Goal: Find specific page/section

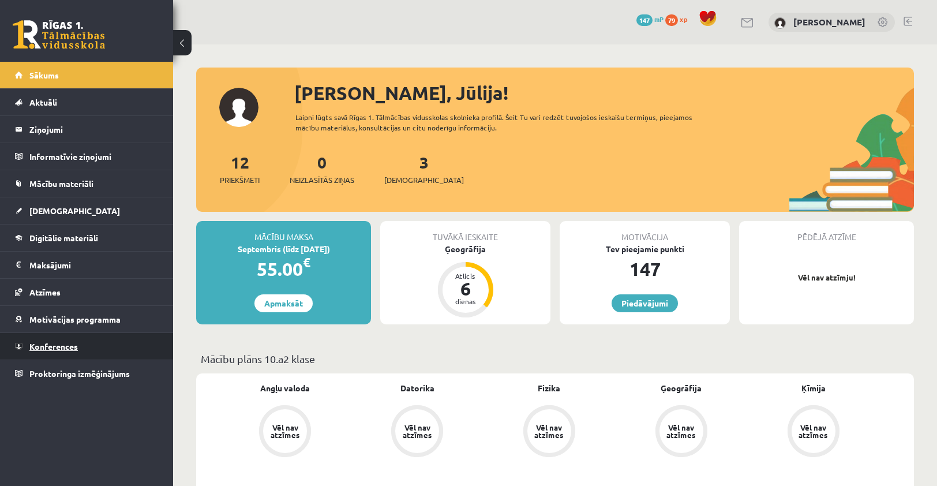
click at [131, 342] on link "Konferences" at bounding box center [87, 346] width 144 height 27
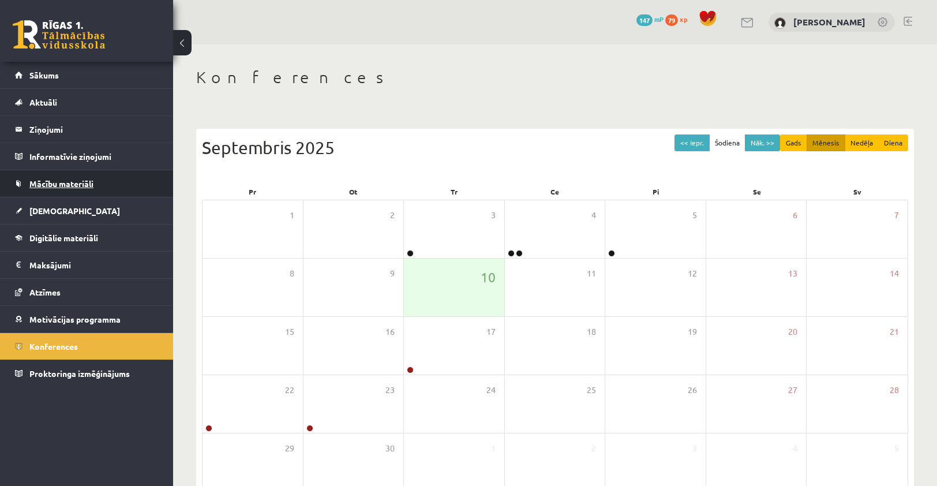
click at [72, 180] on span "Mācību materiāli" at bounding box center [61, 183] width 64 height 10
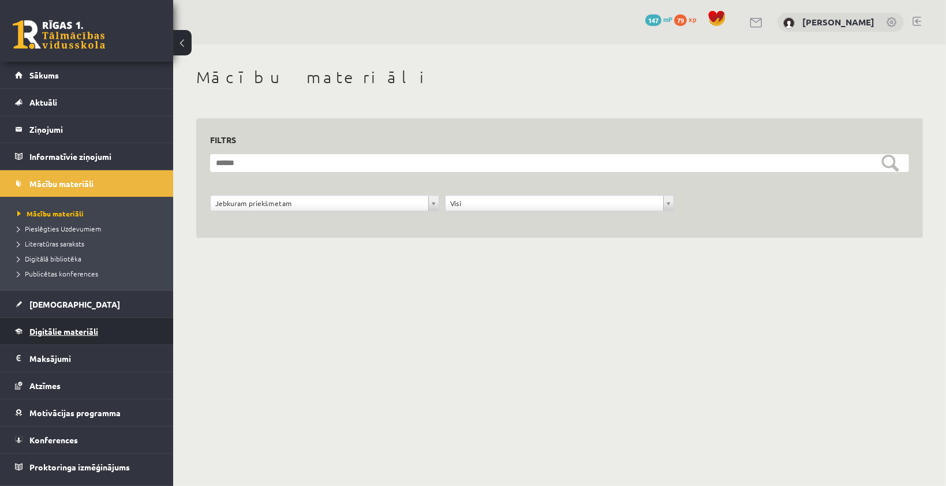
click at [50, 326] on span "Digitālie materiāli" at bounding box center [63, 331] width 69 height 10
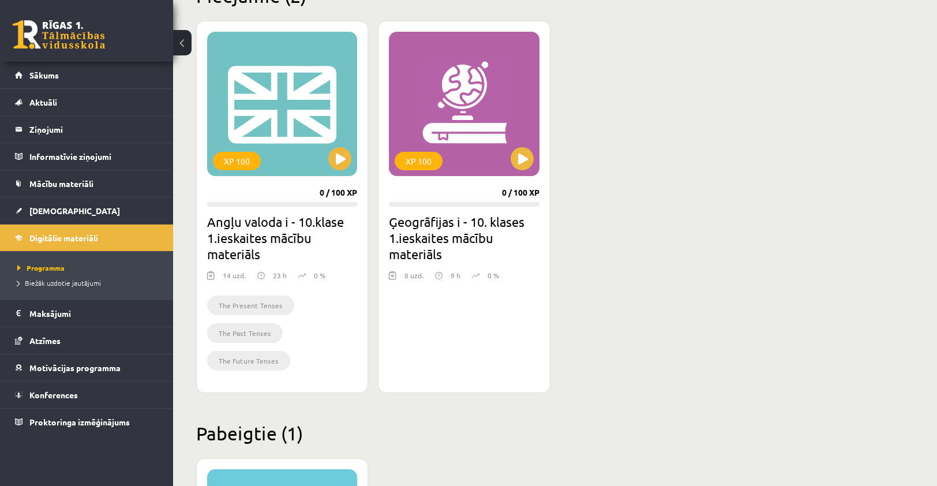
scroll to position [288, 0]
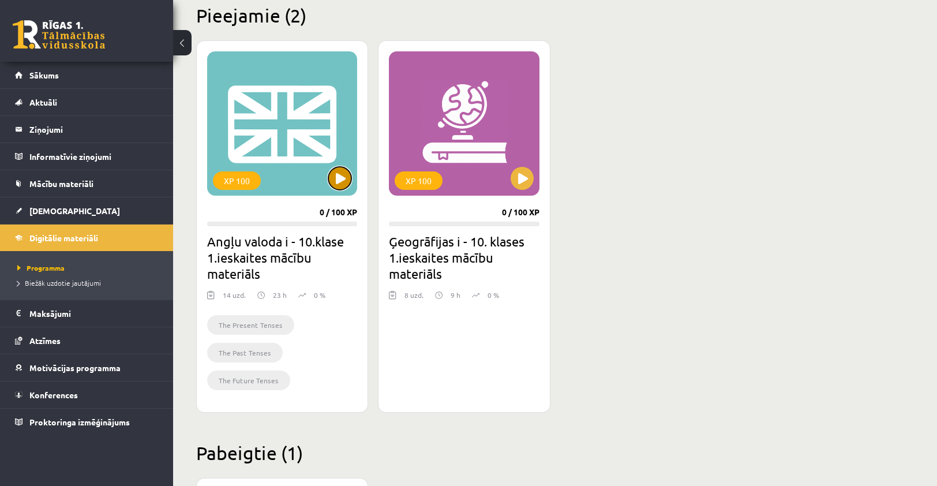
click at [338, 184] on button at bounding box center [339, 178] width 23 height 23
